Goal: Task Accomplishment & Management: Complete application form

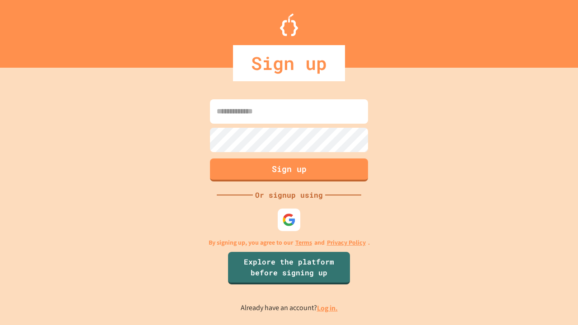
click at [328, 308] on link "Log in." at bounding box center [327, 308] width 21 height 9
